Goal: Transaction & Acquisition: Purchase product/service

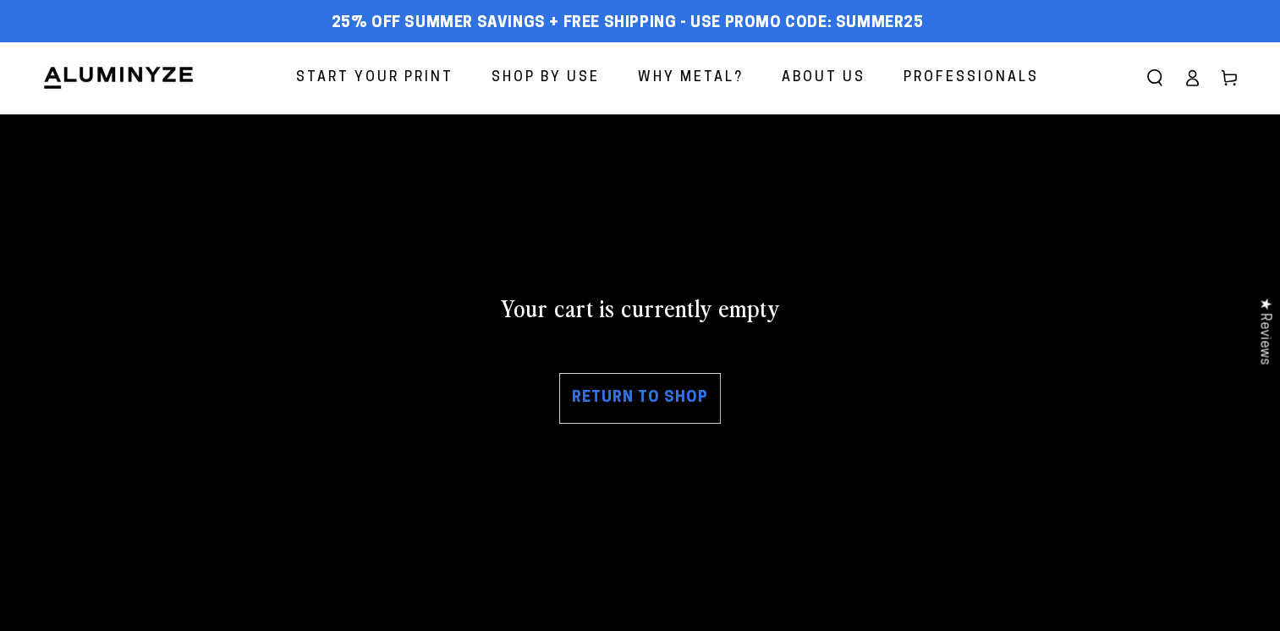
click at [398, 74] on span "Start Your Print" at bounding box center [374, 78] width 157 height 25
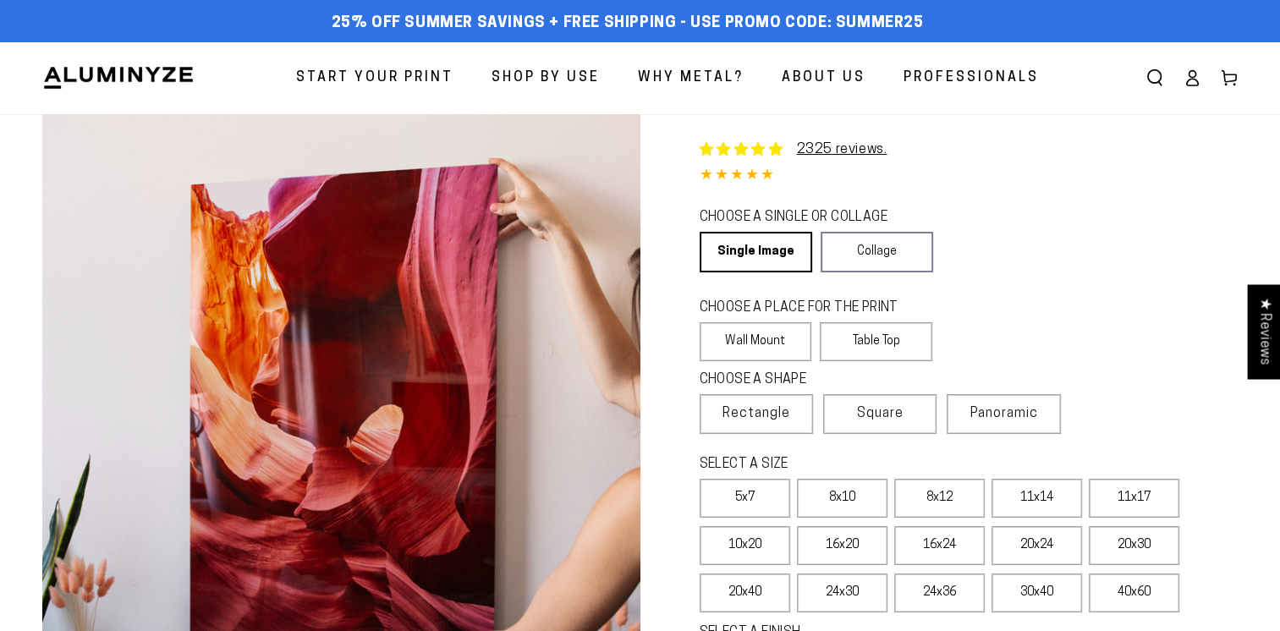
select select "**********"
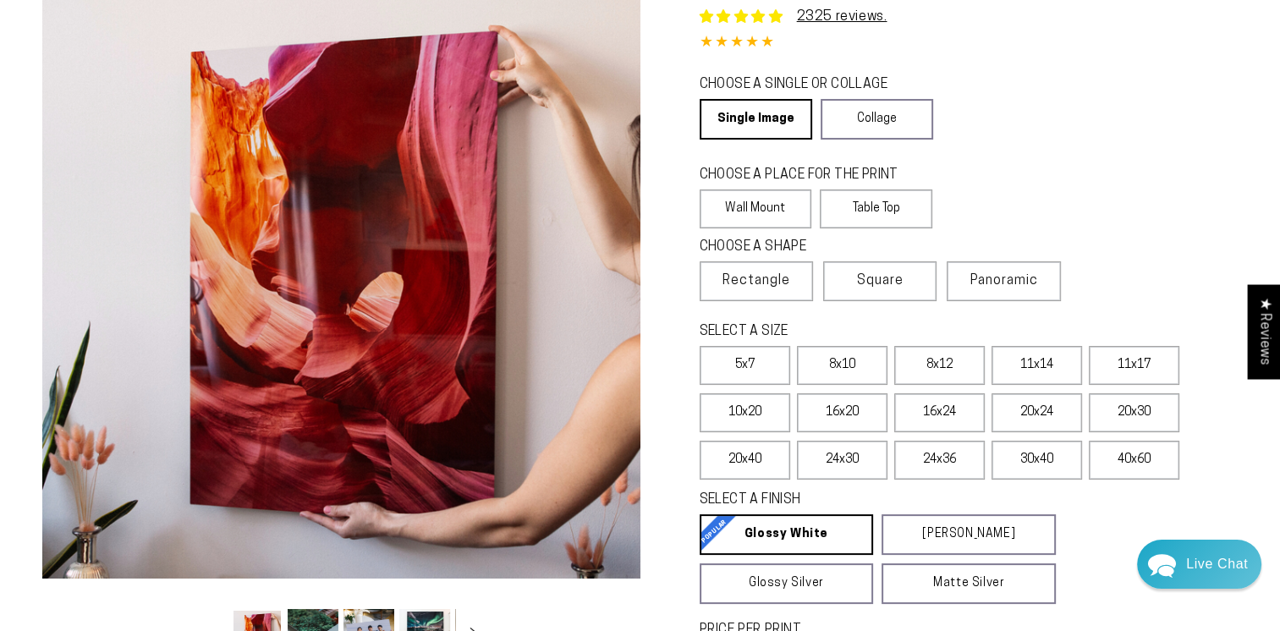
click at [1148, 361] on label "11x17" at bounding box center [1134, 365] width 91 height 39
click at [989, 541] on link "Matte White Matte White Our matte white surface offers a flatter tone and sligh…" at bounding box center [969, 535] width 174 height 41
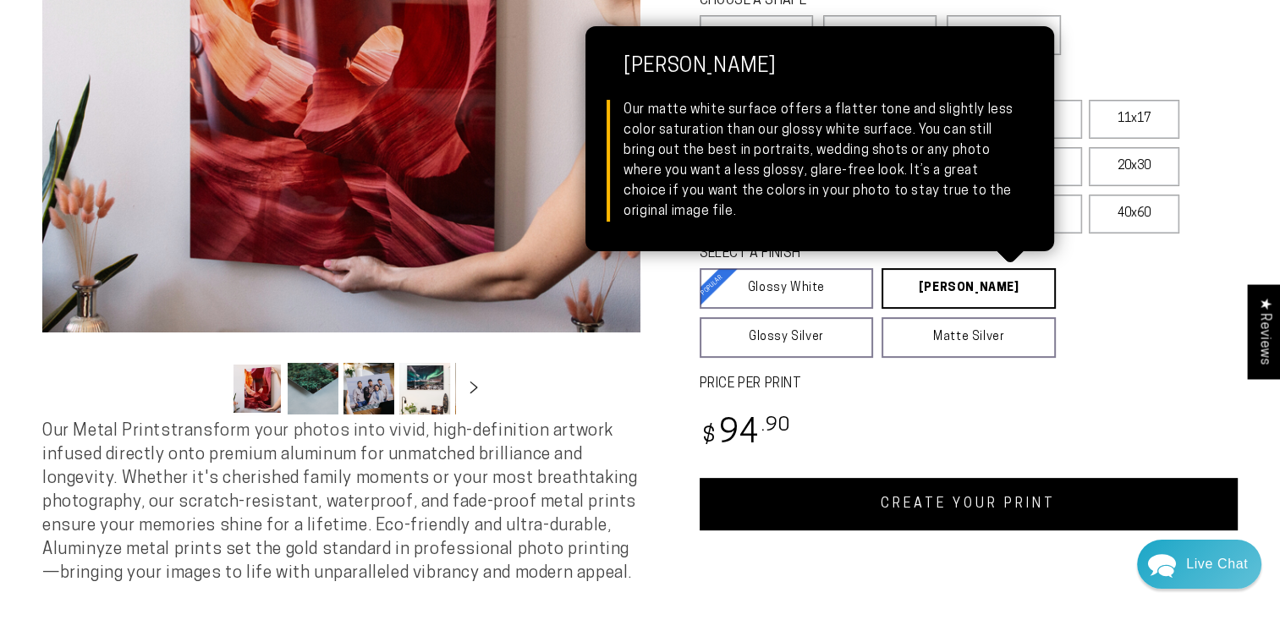
scroll to position [384, 0]
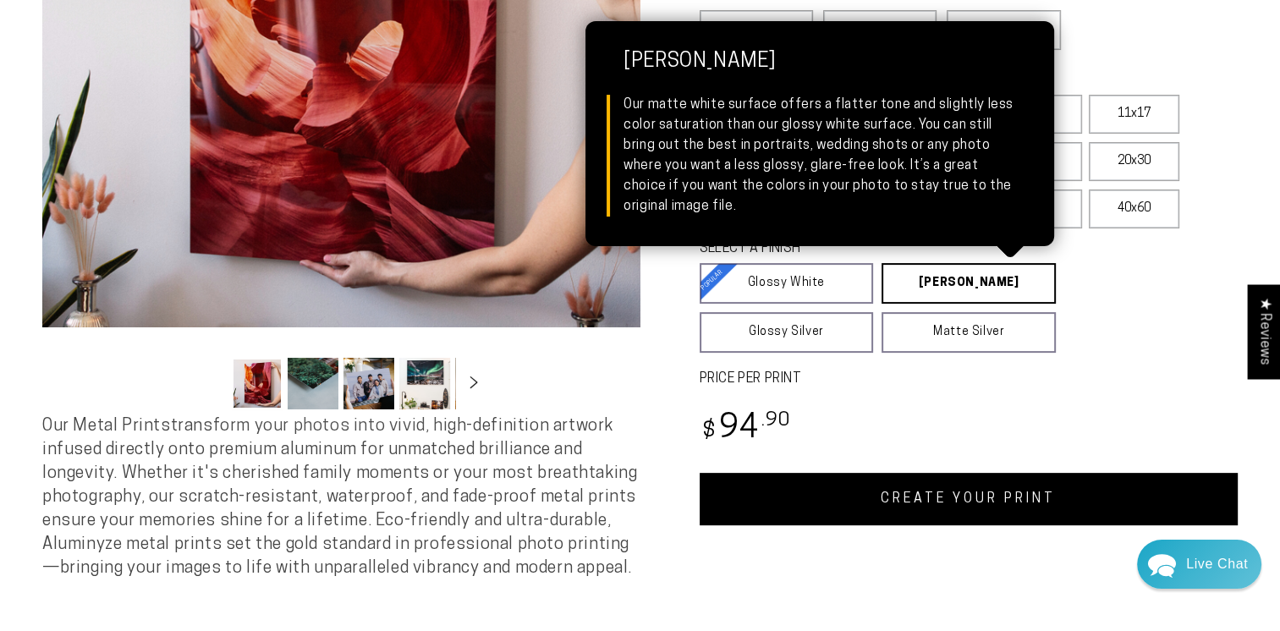
click at [978, 496] on link "CREATE YOUR PRINT" at bounding box center [969, 499] width 539 height 52
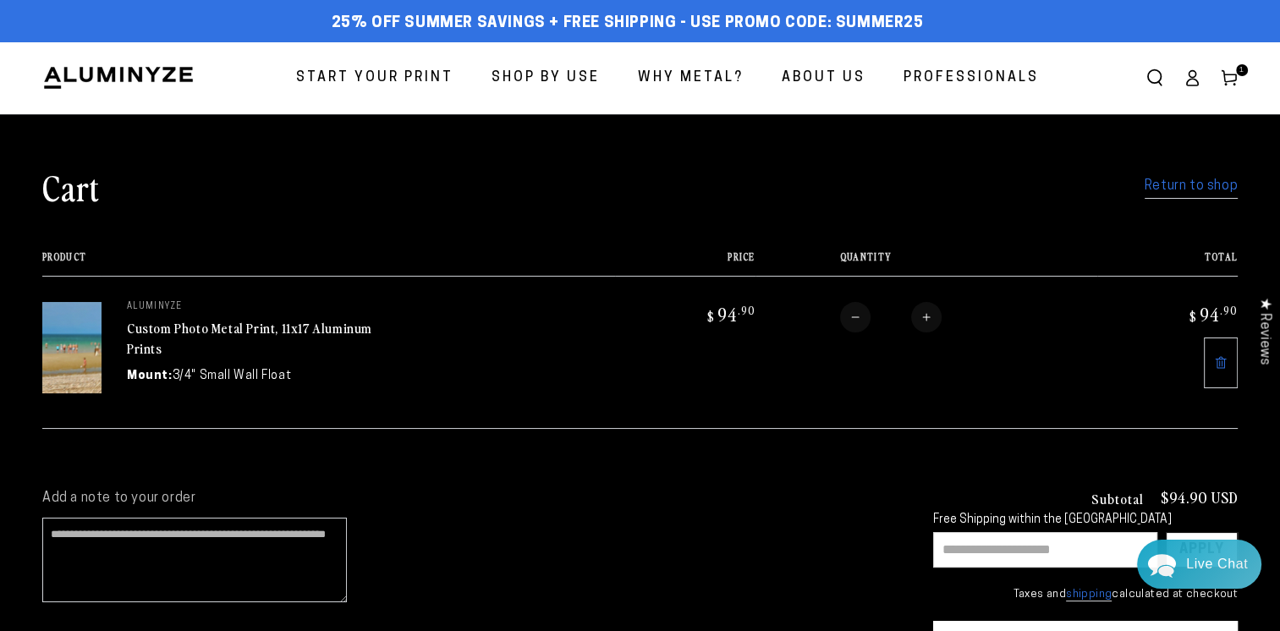
click at [403, 80] on span "Start Your Print" at bounding box center [374, 78] width 157 height 25
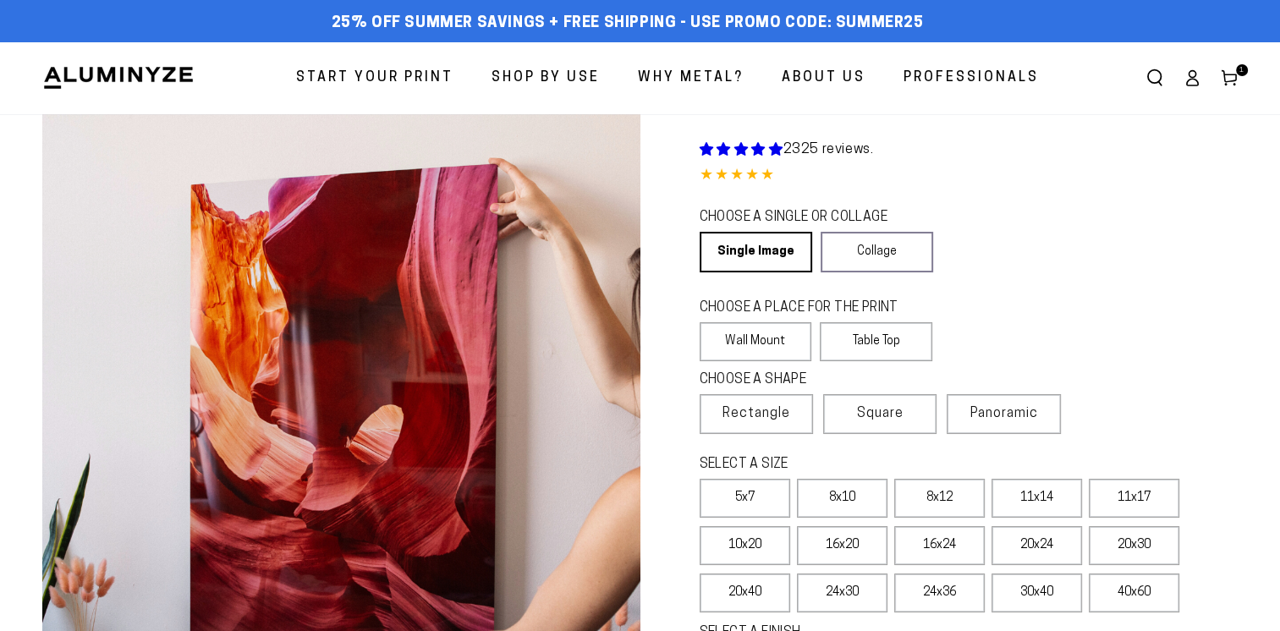
select select "**********"
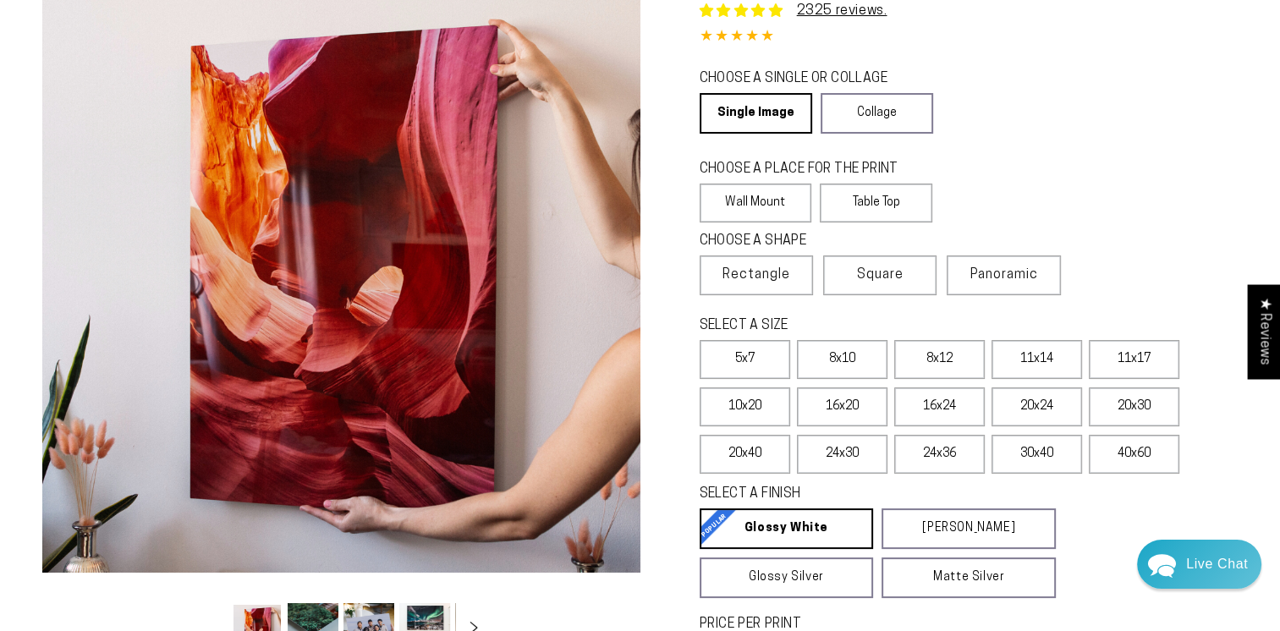
click at [1139, 362] on label "11x17" at bounding box center [1134, 359] width 91 height 39
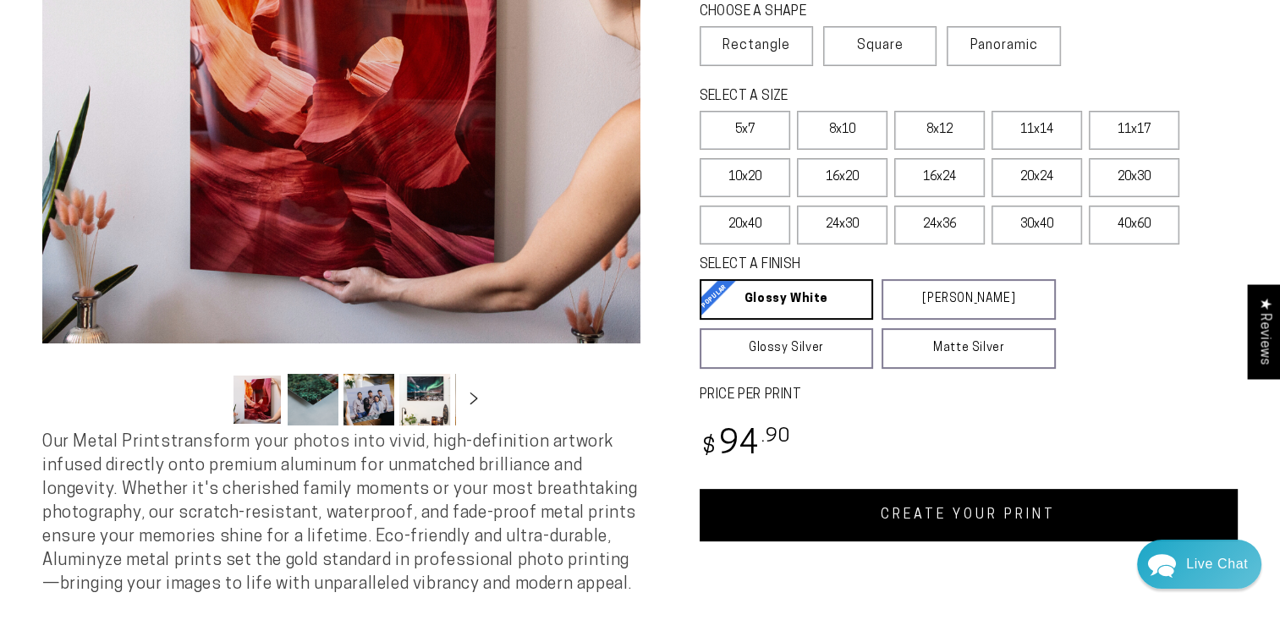
scroll to position [376, 0]
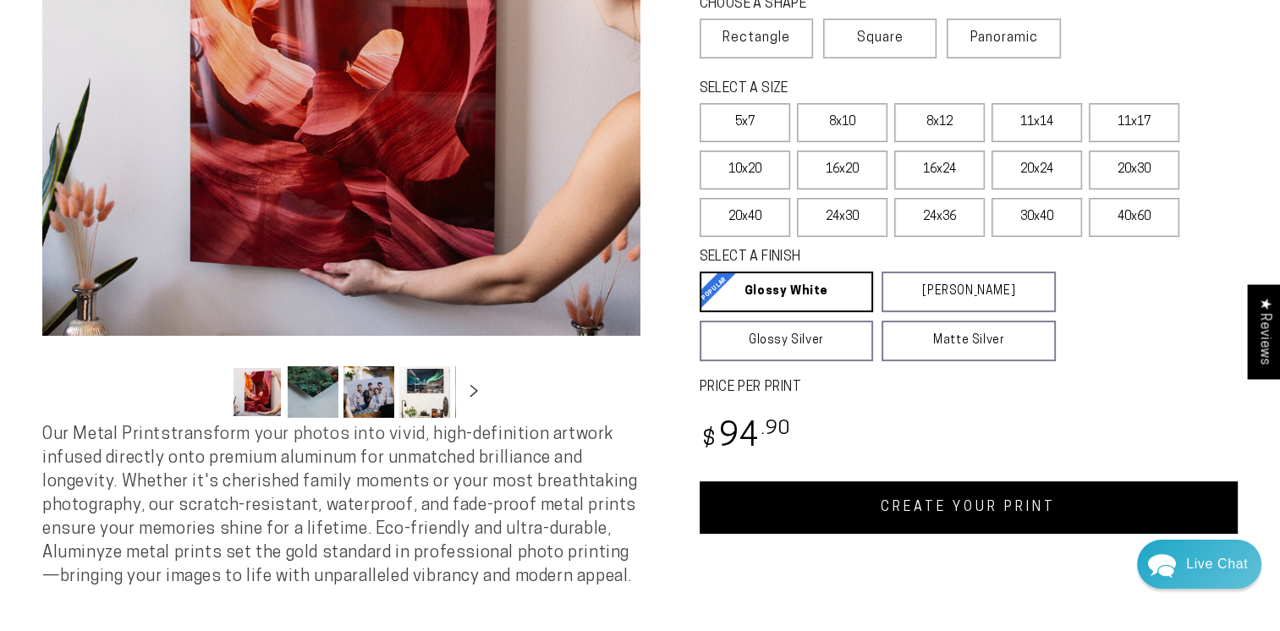
click at [984, 518] on link "CREATE YOUR PRINT" at bounding box center [969, 508] width 539 height 52
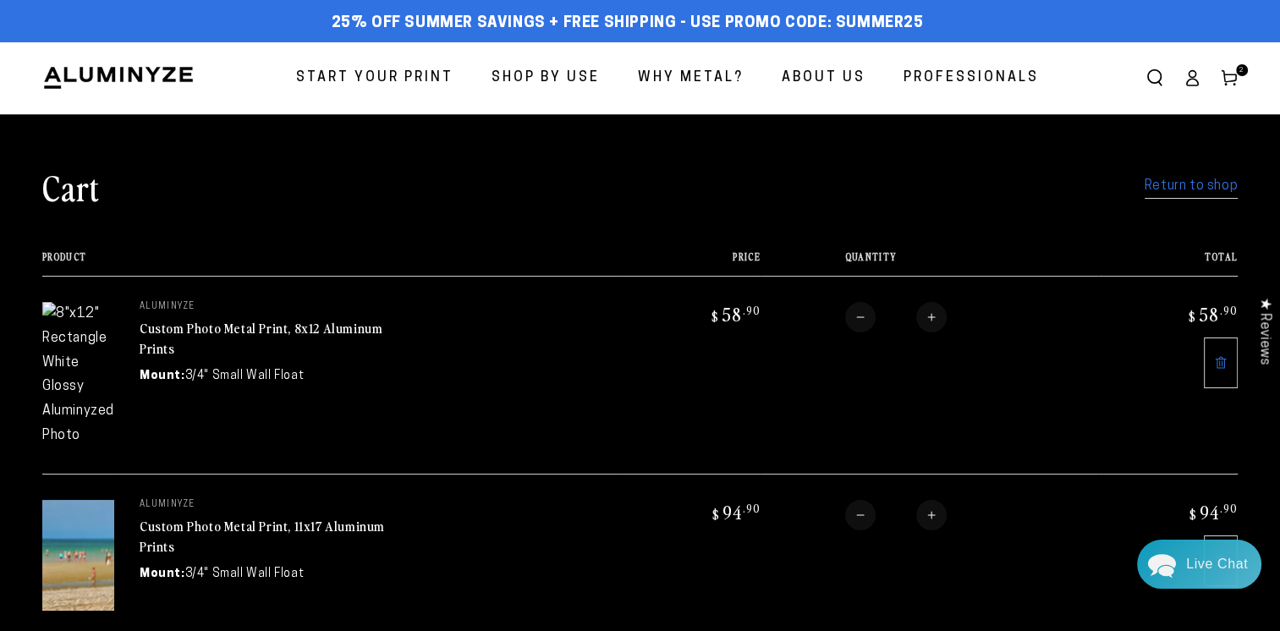
click at [1230, 367] on link at bounding box center [1221, 363] width 34 height 51
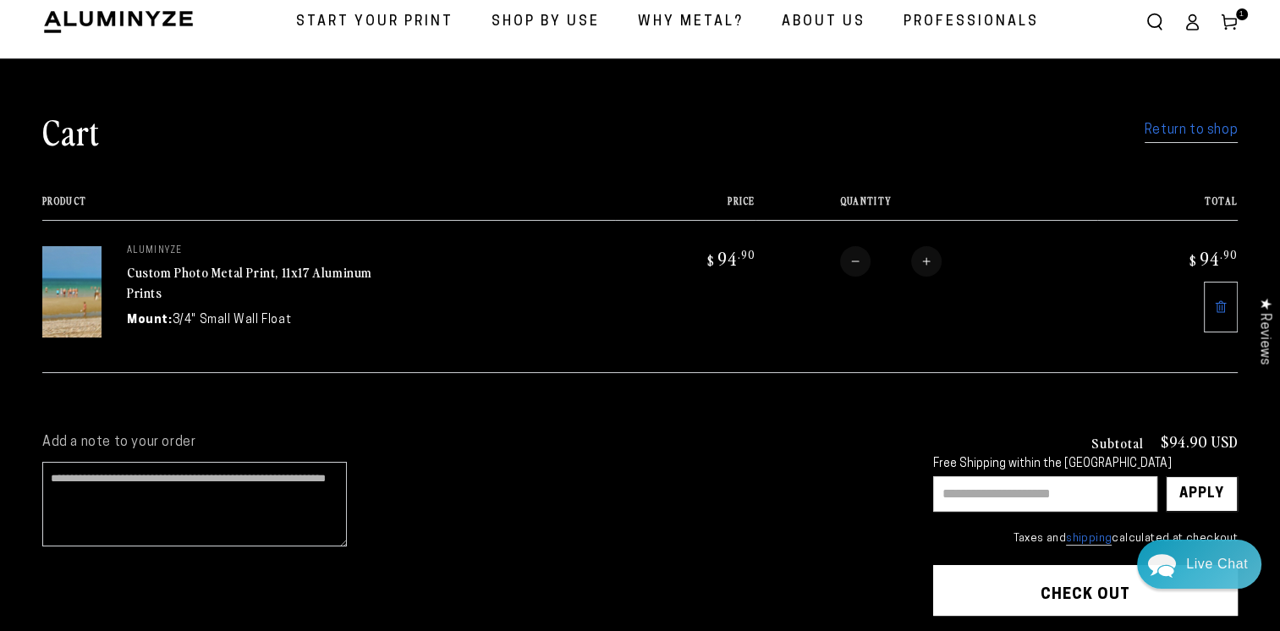
scroll to position [174, 0]
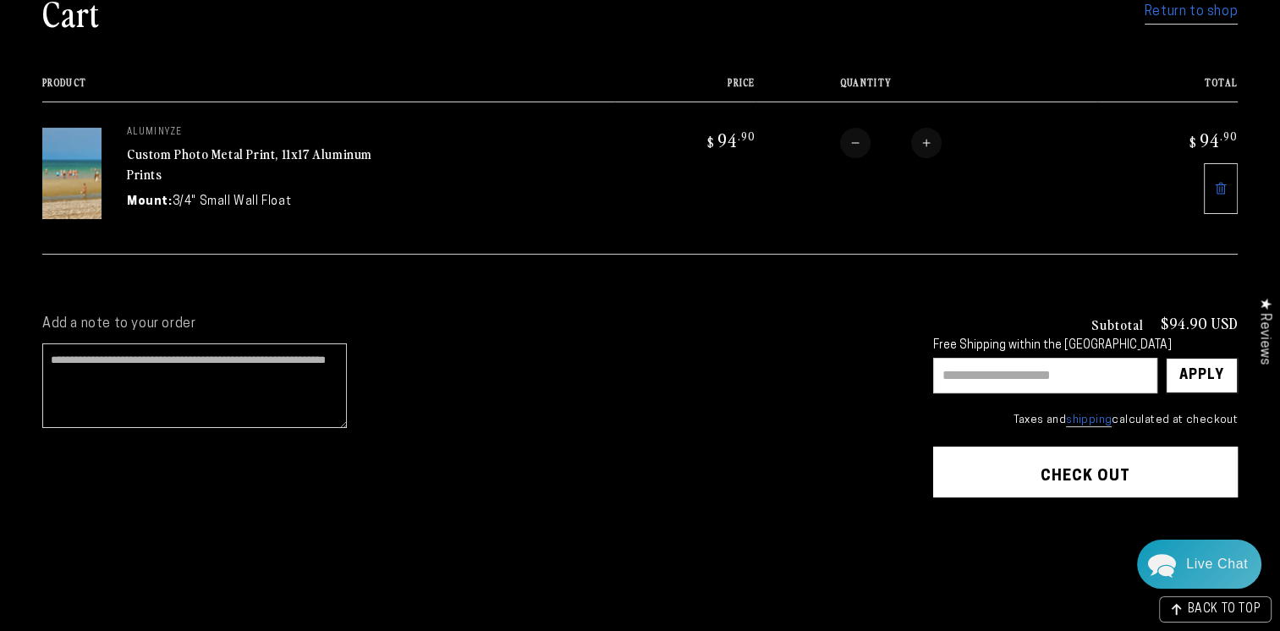
click at [1106, 379] on input "text" at bounding box center [1045, 376] width 224 height 36
type input "*****"
click at [1212, 366] on div "Apply" at bounding box center [1202, 376] width 45 height 34
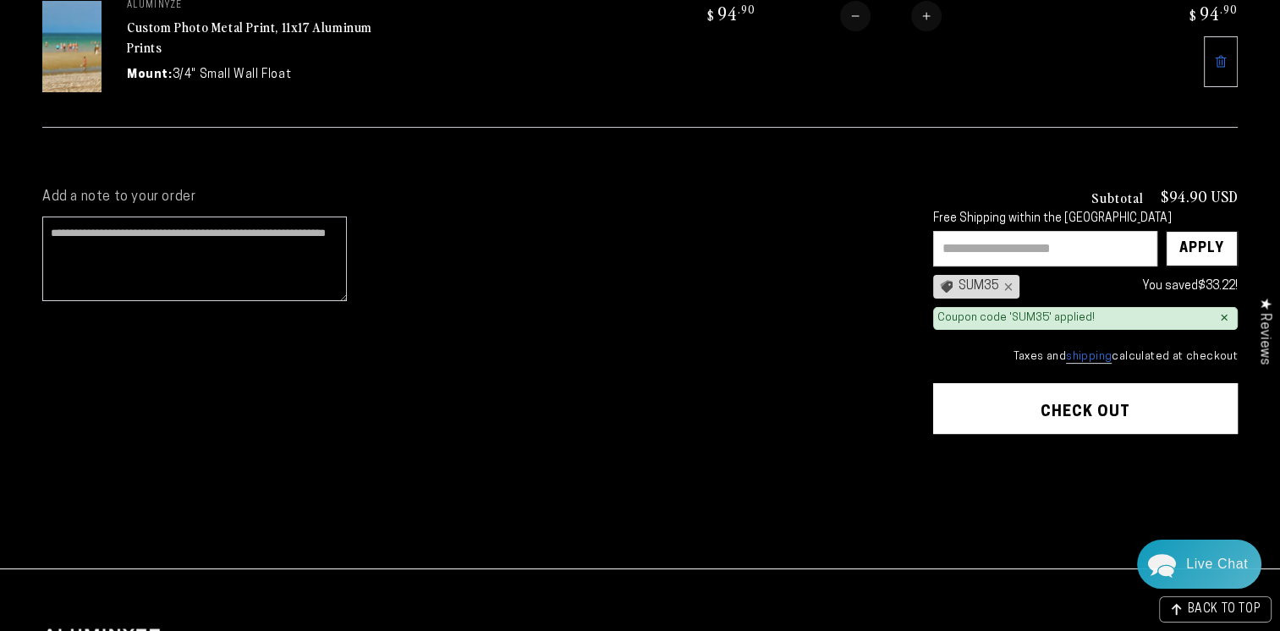
scroll to position [302, 0]
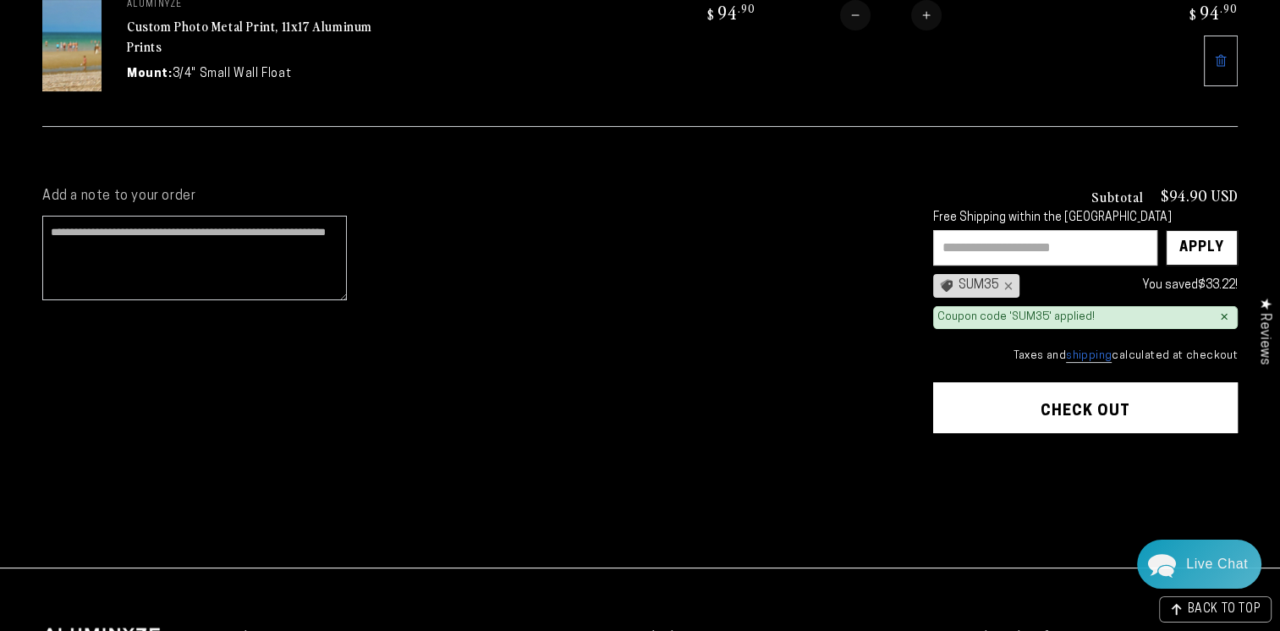
click at [1137, 405] on button "Check out" at bounding box center [1085, 408] width 305 height 51
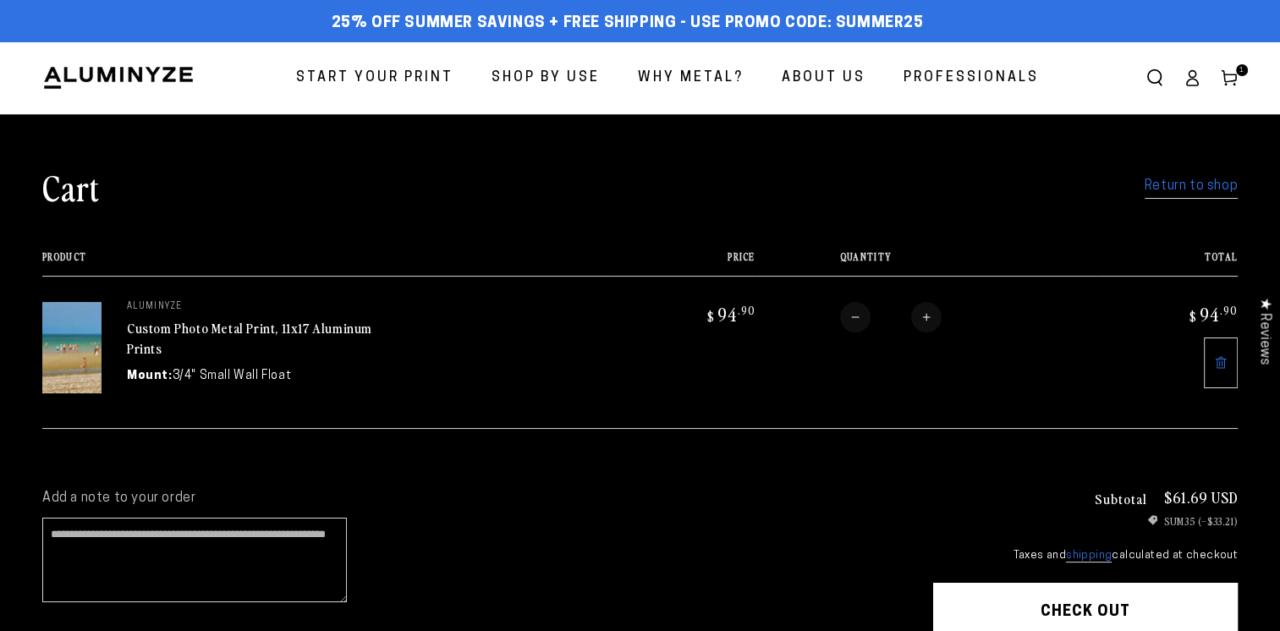
click at [447, 82] on span "Start Your Print" at bounding box center [374, 78] width 157 height 25
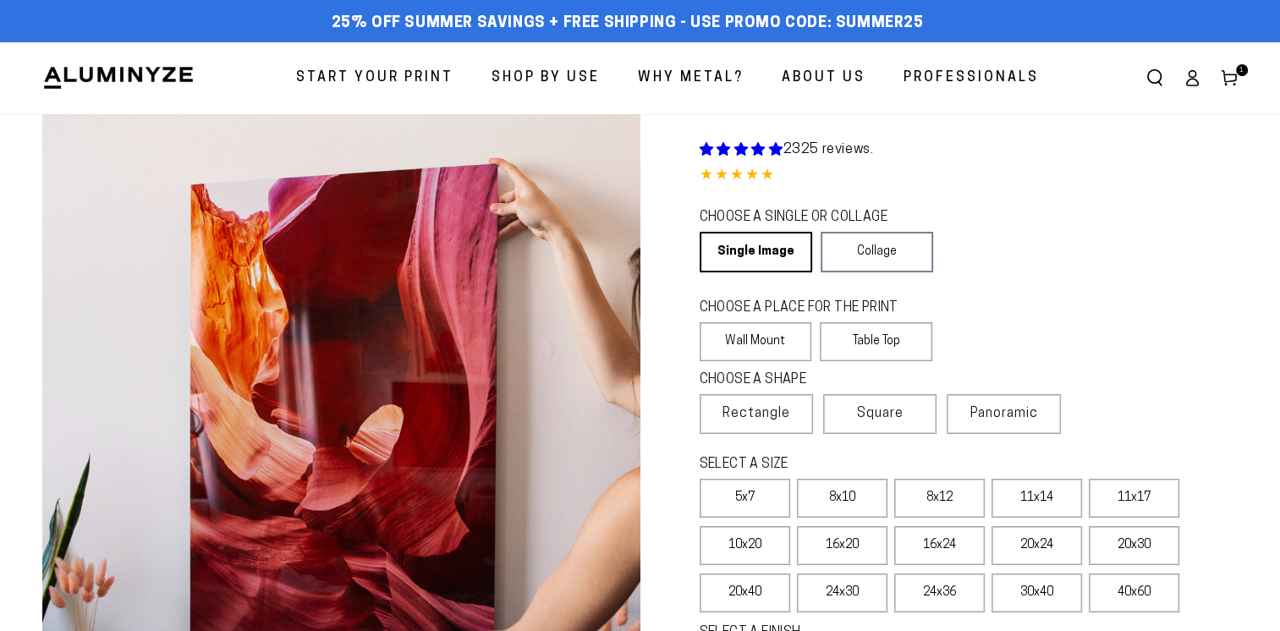
select select "**********"
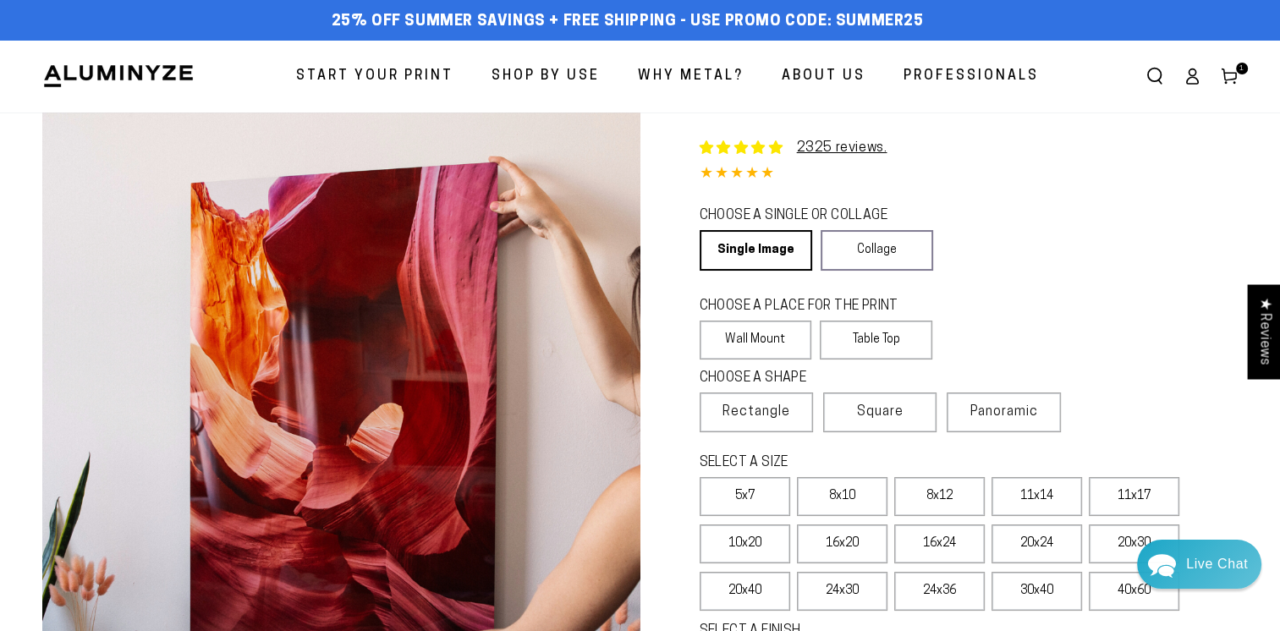
click at [958, 501] on label "8x12" at bounding box center [940, 496] width 91 height 39
click at [1104, 405] on div "CHOOSE A SHAPE Learn more Rectangle Square Panoramic" at bounding box center [969, 408] width 539 height 85
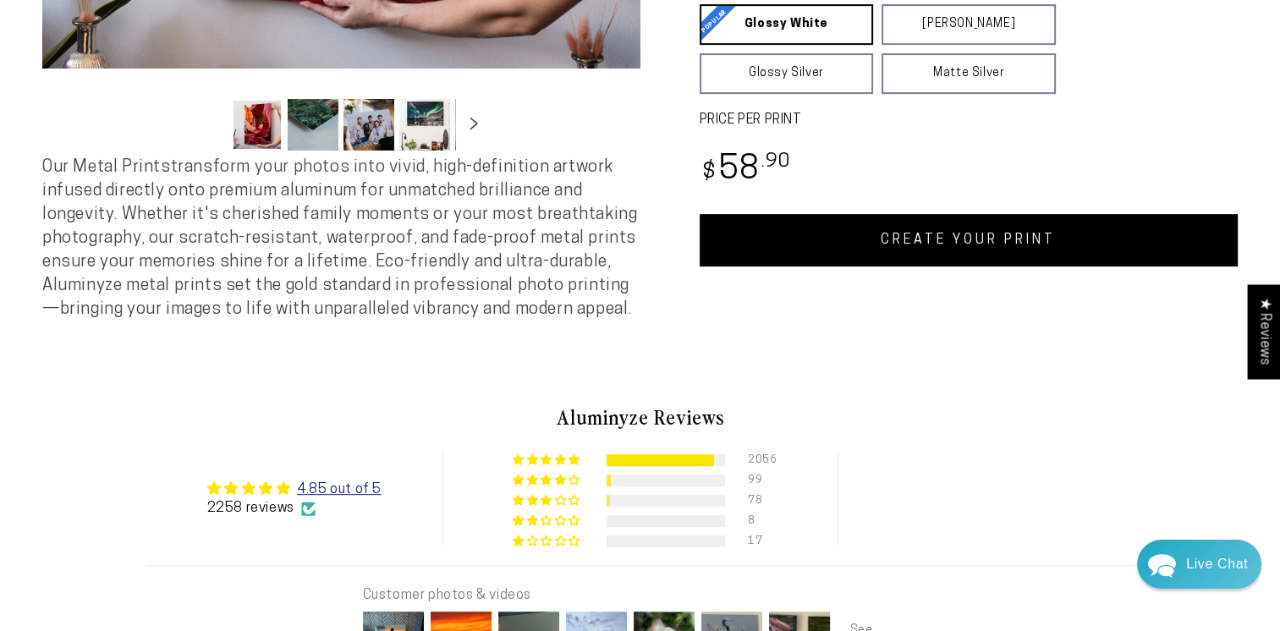
scroll to position [653, 0]
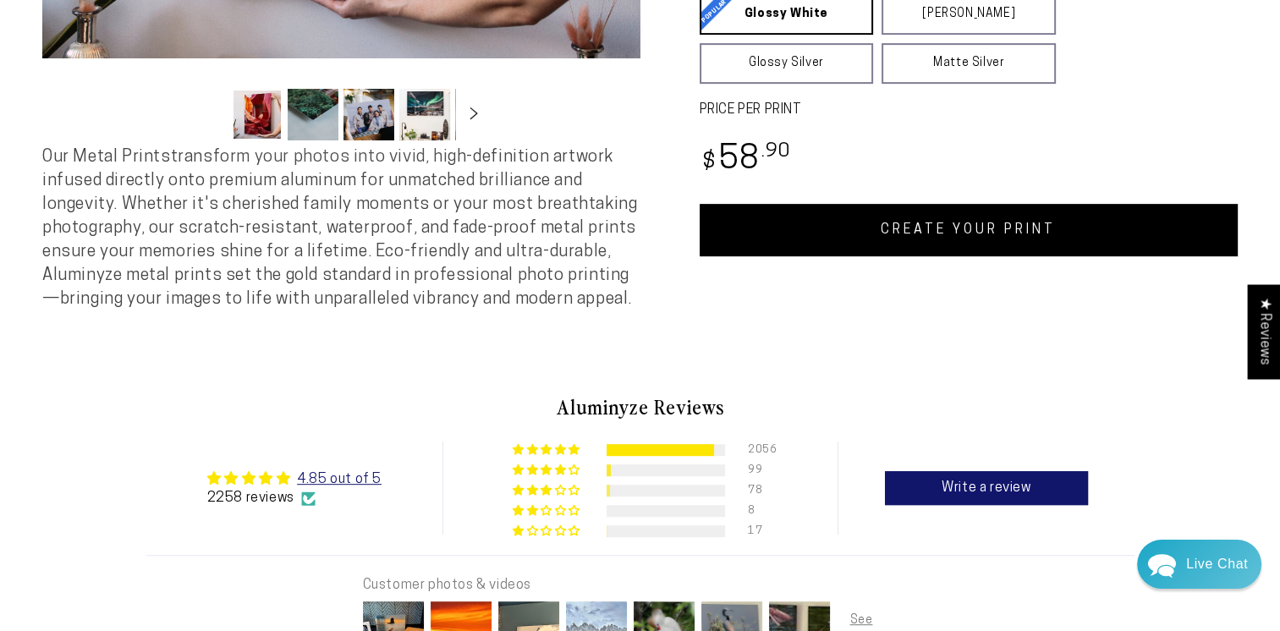
click at [1077, 246] on link "CREATE YOUR PRINT" at bounding box center [969, 230] width 539 height 52
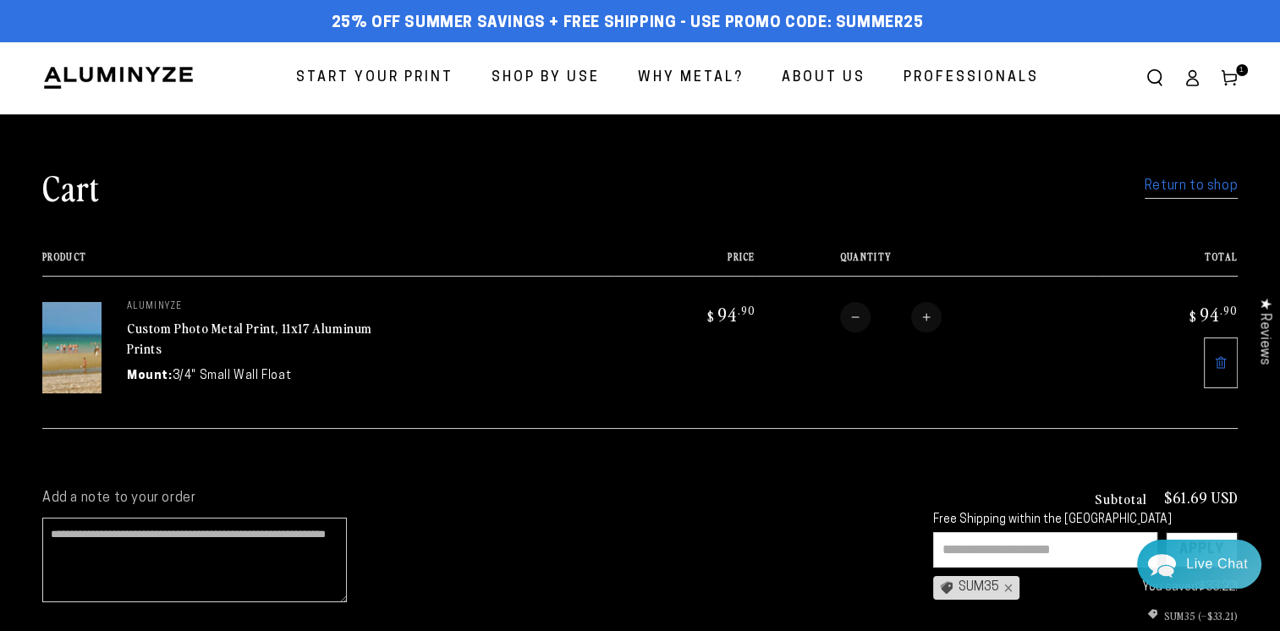
click at [377, 80] on span "Start Your Print" at bounding box center [374, 78] width 157 height 25
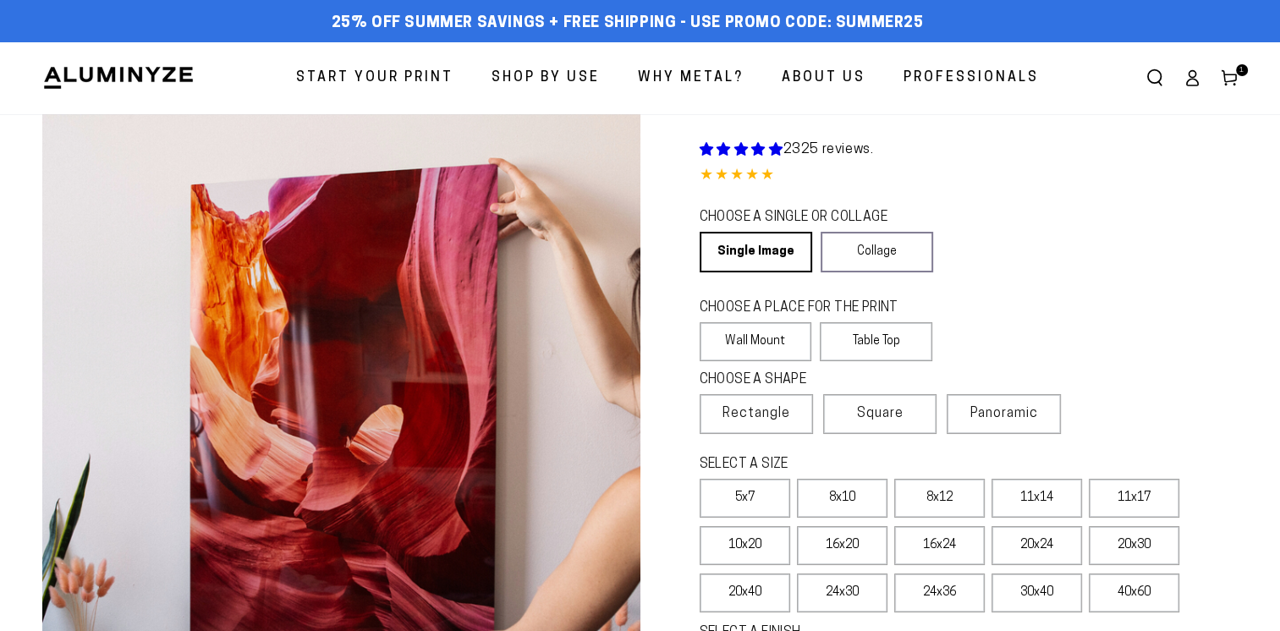
select select "**********"
click at [1134, 504] on label "11x17" at bounding box center [1134, 498] width 91 height 39
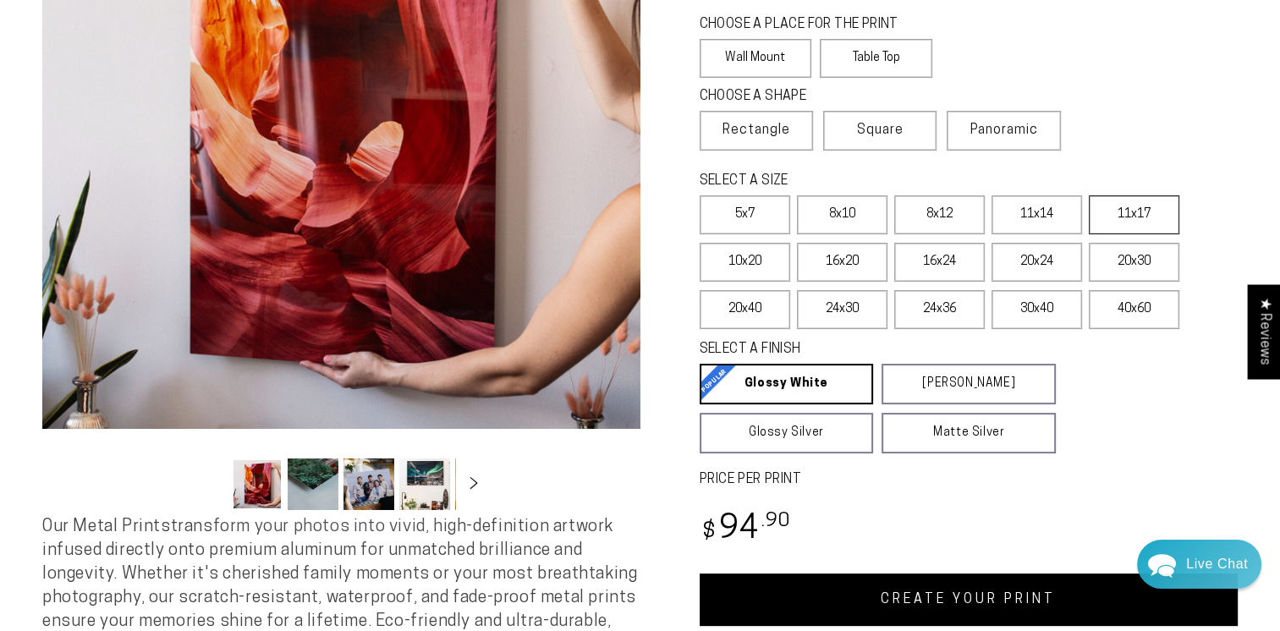
scroll to position [357, 0]
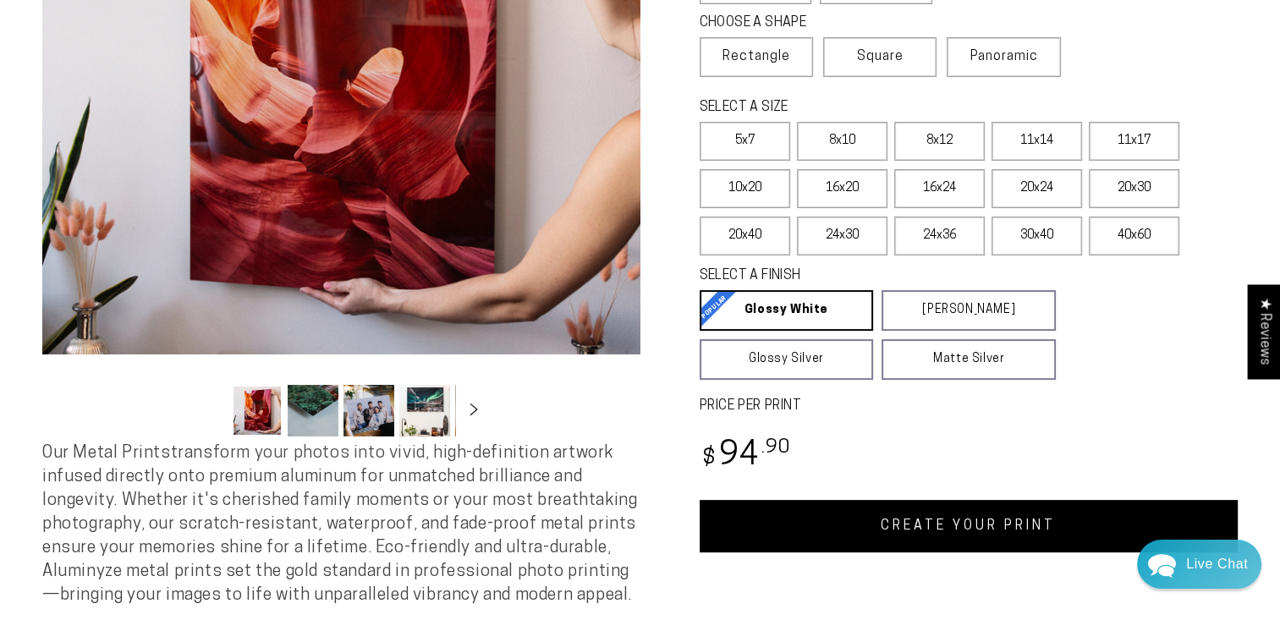
click at [952, 527] on link "CREATE YOUR PRINT" at bounding box center [969, 526] width 539 height 52
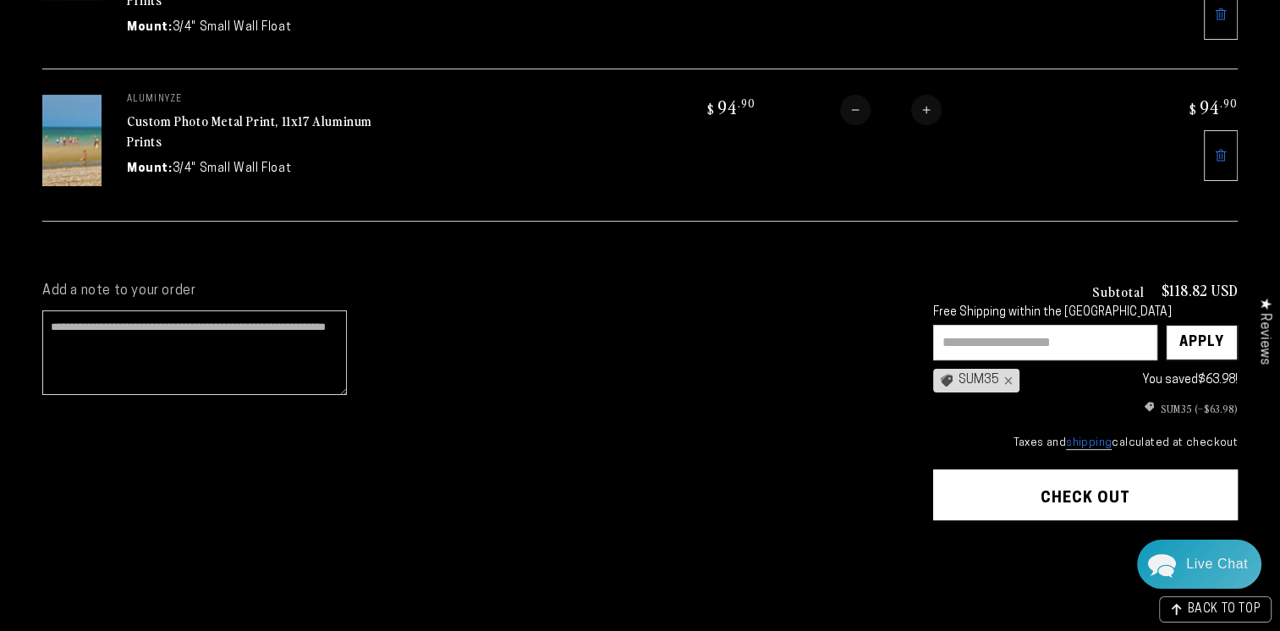
scroll to position [383, 0]
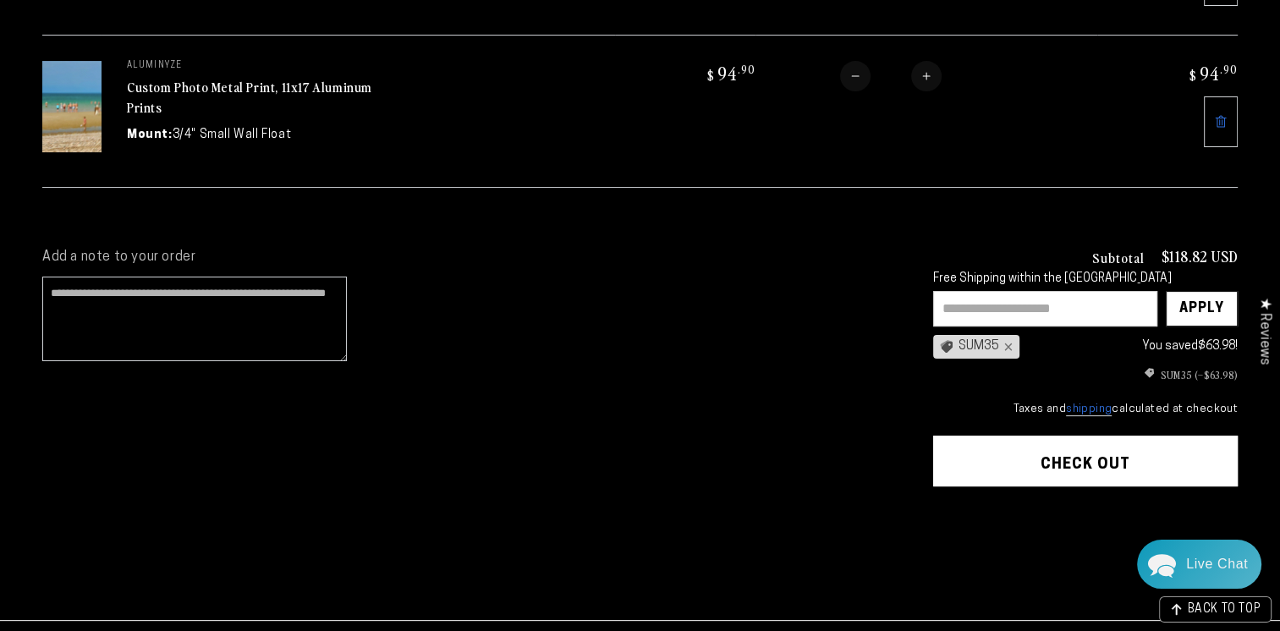
click at [1177, 464] on button "Check out" at bounding box center [1085, 461] width 305 height 51
